Goal: Task Accomplishment & Management: Manage account settings

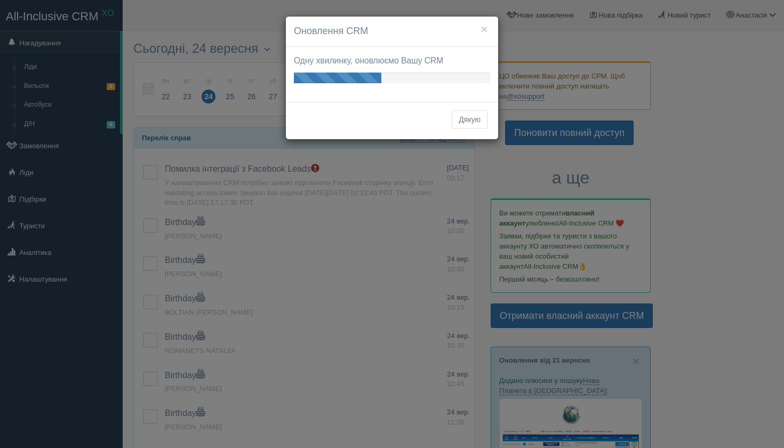
click at [491, 27] on div "× Оновлення CRM" at bounding box center [392, 32] width 212 height 30
click at [487, 26] on button "×" at bounding box center [484, 28] width 6 height 11
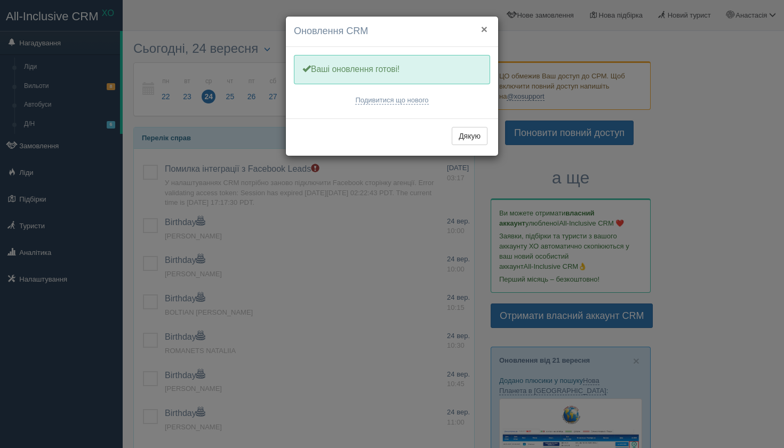
click at [483, 27] on button "×" at bounding box center [484, 28] width 6 height 11
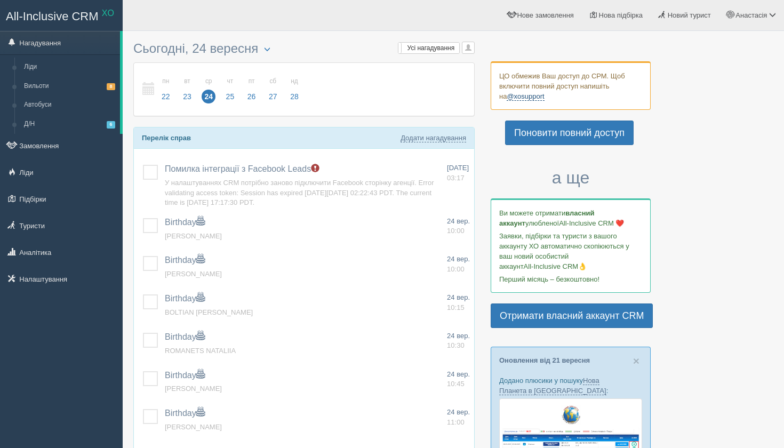
click at [520, 97] on link "@xosupport" at bounding box center [525, 96] width 37 height 9
click at [46, 282] on link "Налаштування" at bounding box center [61, 278] width 123 height 23
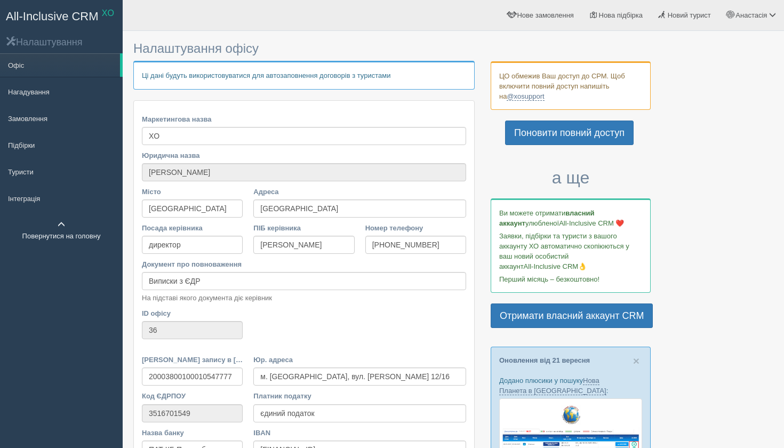
click at [57, 235] on link "Повернутися на головну" at bounding box center [61, 230] width 123 height 34
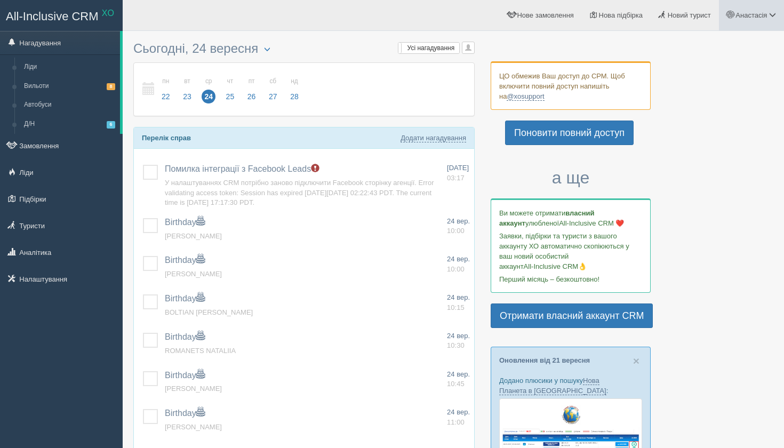
click at [765, 17] on span "Анастасія" at bounding box center [751, 15] width 31 height 8
click at [706, 50] on span "Мій профіль" at bounding box center [708, 47] width 39 height 8
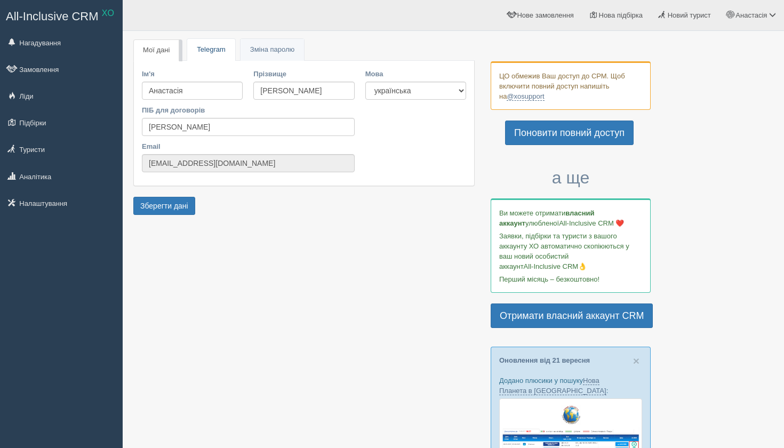
click at [232, 50] on link "Telegram" at bounding box center [210, 50] width 47 height 22
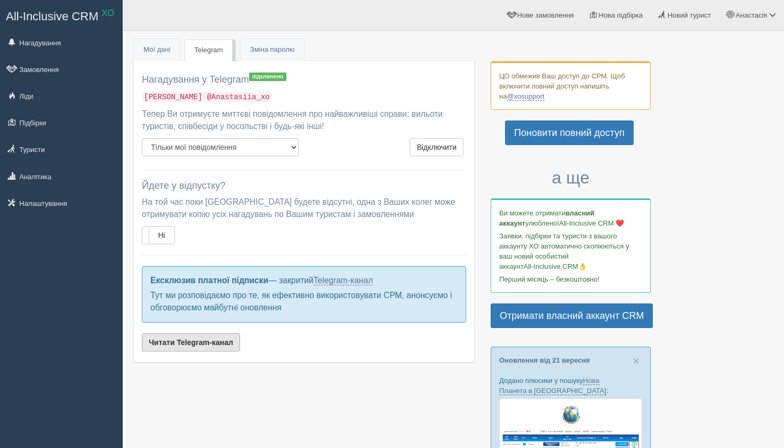
click at [211, 336] on link "Читати Telegram-канал" at bounding box center [191, 342] width 98 height 18
click at [45, 207] on link "Налаштування" at bounding box center [61, 203] width 123 height 23
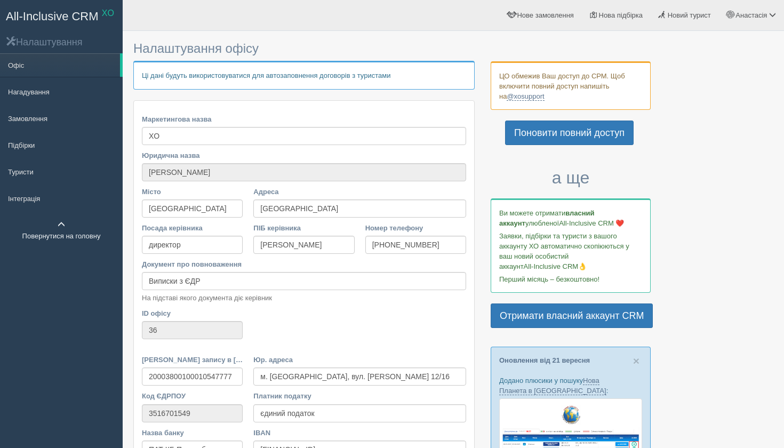
click at [57, 223] on link "Повернутися на головну" at bounding box center [61, 230] width 123 height 34
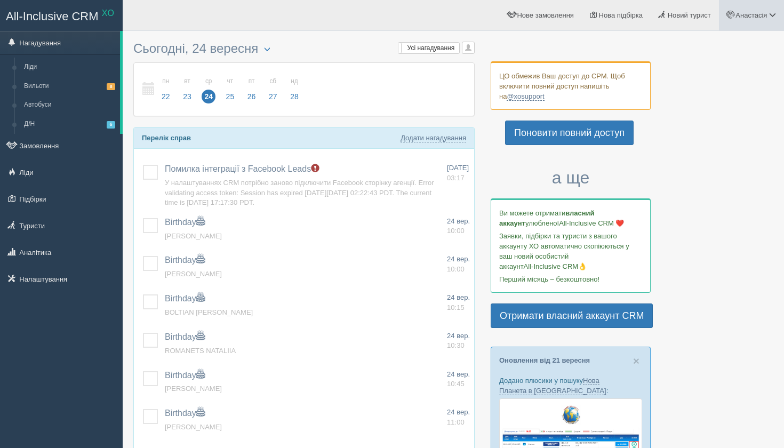
click at [744, 15] on span "Анастасія" at bounding box center [751, 15] width 31 height 8
click at [704, 57] on link "Мій профіль" at bounding box center [725, 47] width 116 height 23
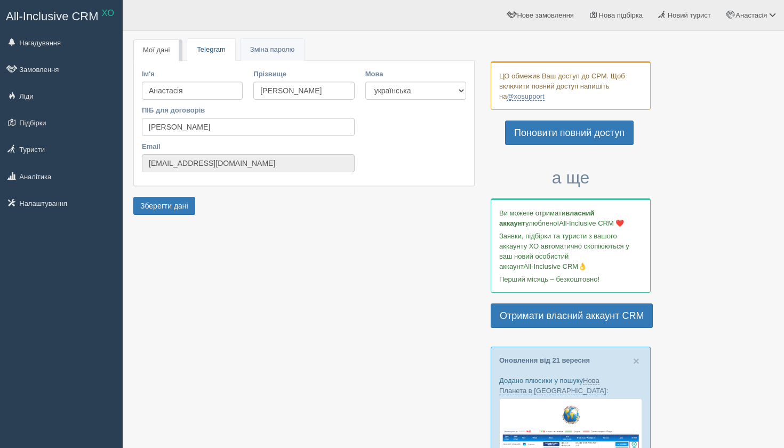
click at [225, 53] on link "Telegram" at bounding box center [210, 50] width 47 height 22
